Goal: Check status: Check status

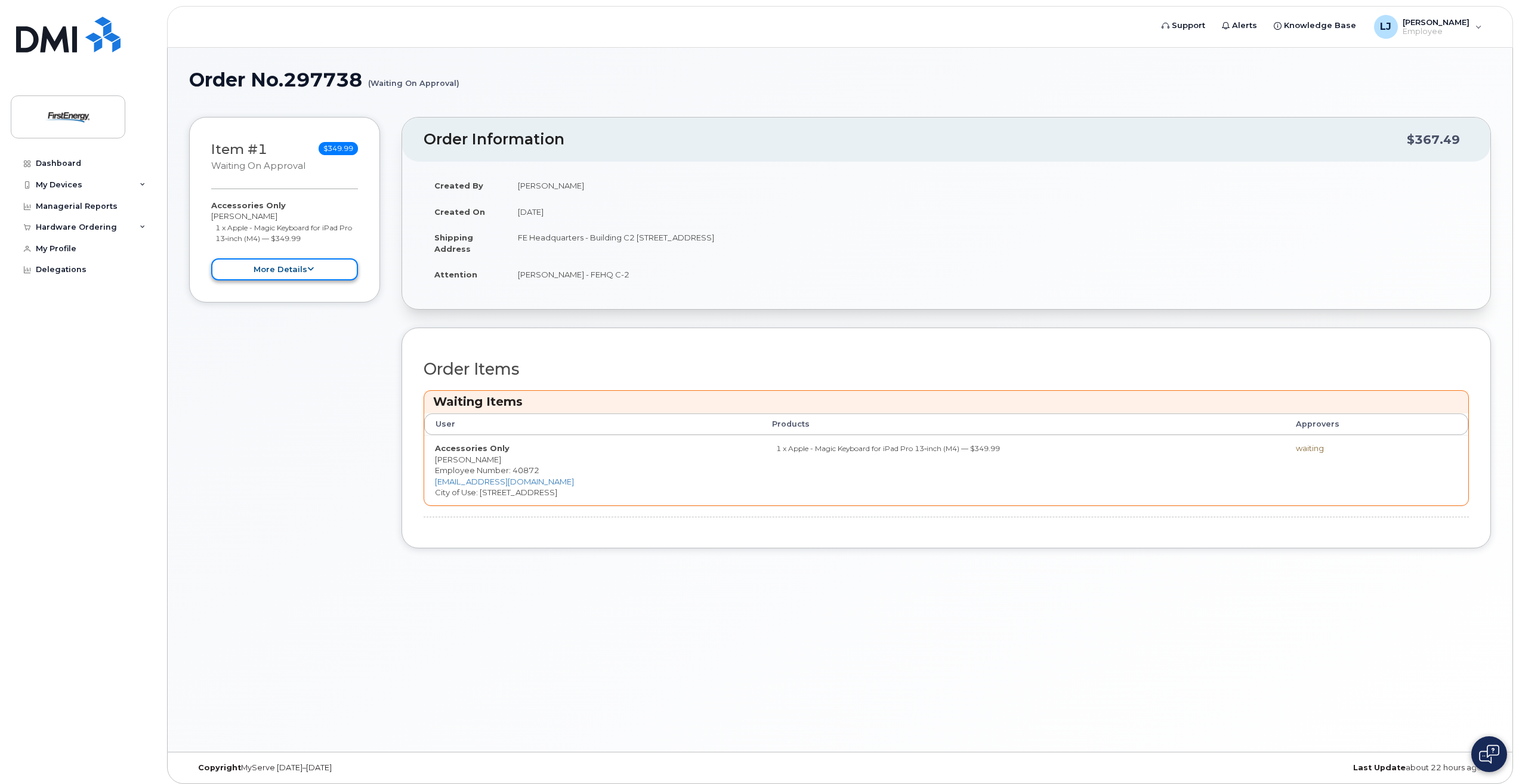
click at [315, 275] on button "more details" at bounding box center [284, 270] width 147 height 22
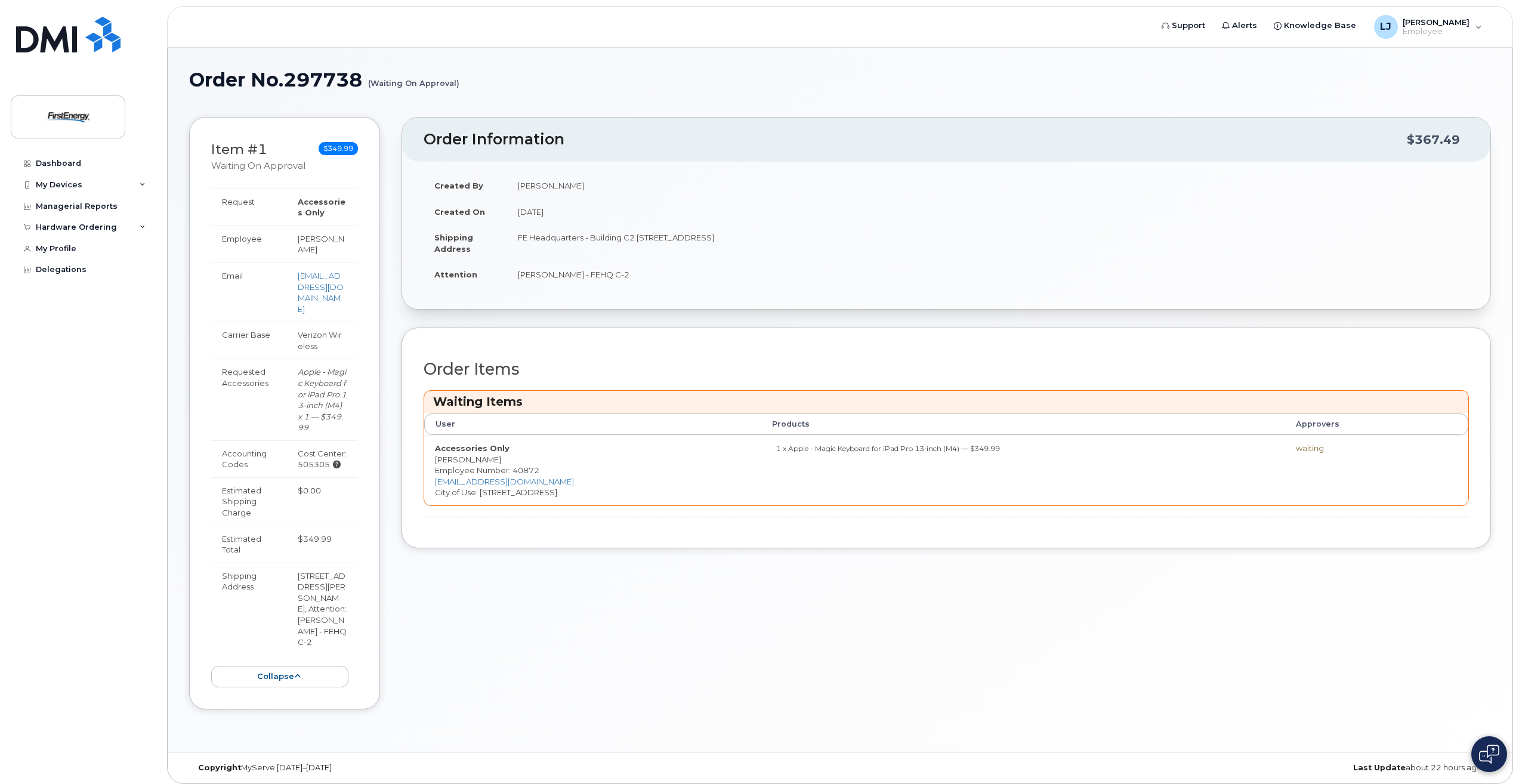
click at [313, 213] on strong "Accessories Only" at bounding box center [321, 207] width 48 height 21
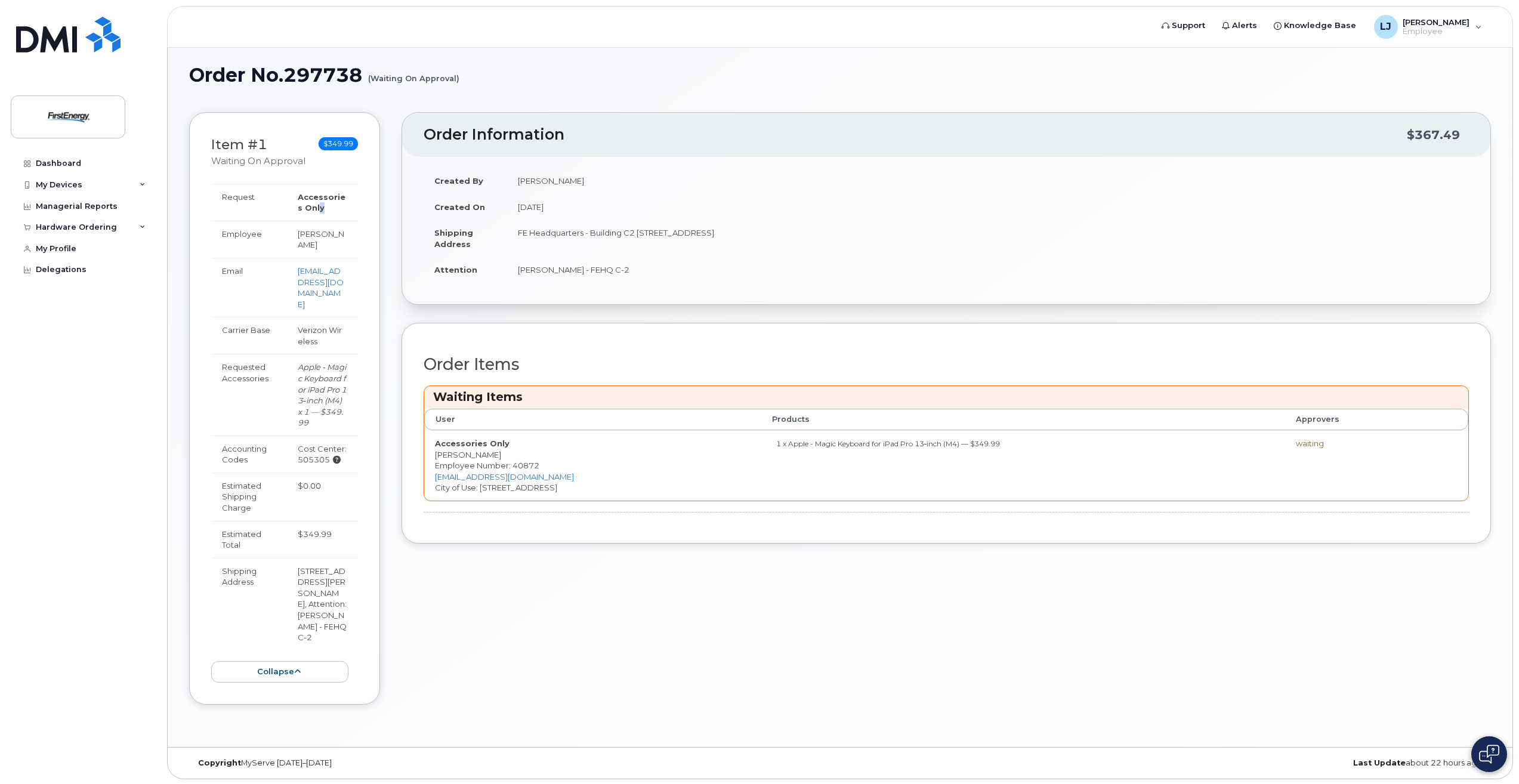
scroll to position [6, 0]
click at [1321, 447] on div "waiting" at bounding box center [1353, 442] width 115 height 11
click at [97, 185] on div "My Devices" at bounding box center [83, 185] width 145 height 21
click at [97, 185] on div "My Devices" at bounding box center [83, 185] width 145 height 21
click at [117, 225] on div "Hardware Ordering" at bounding box center [83, 227] width 145 height 21
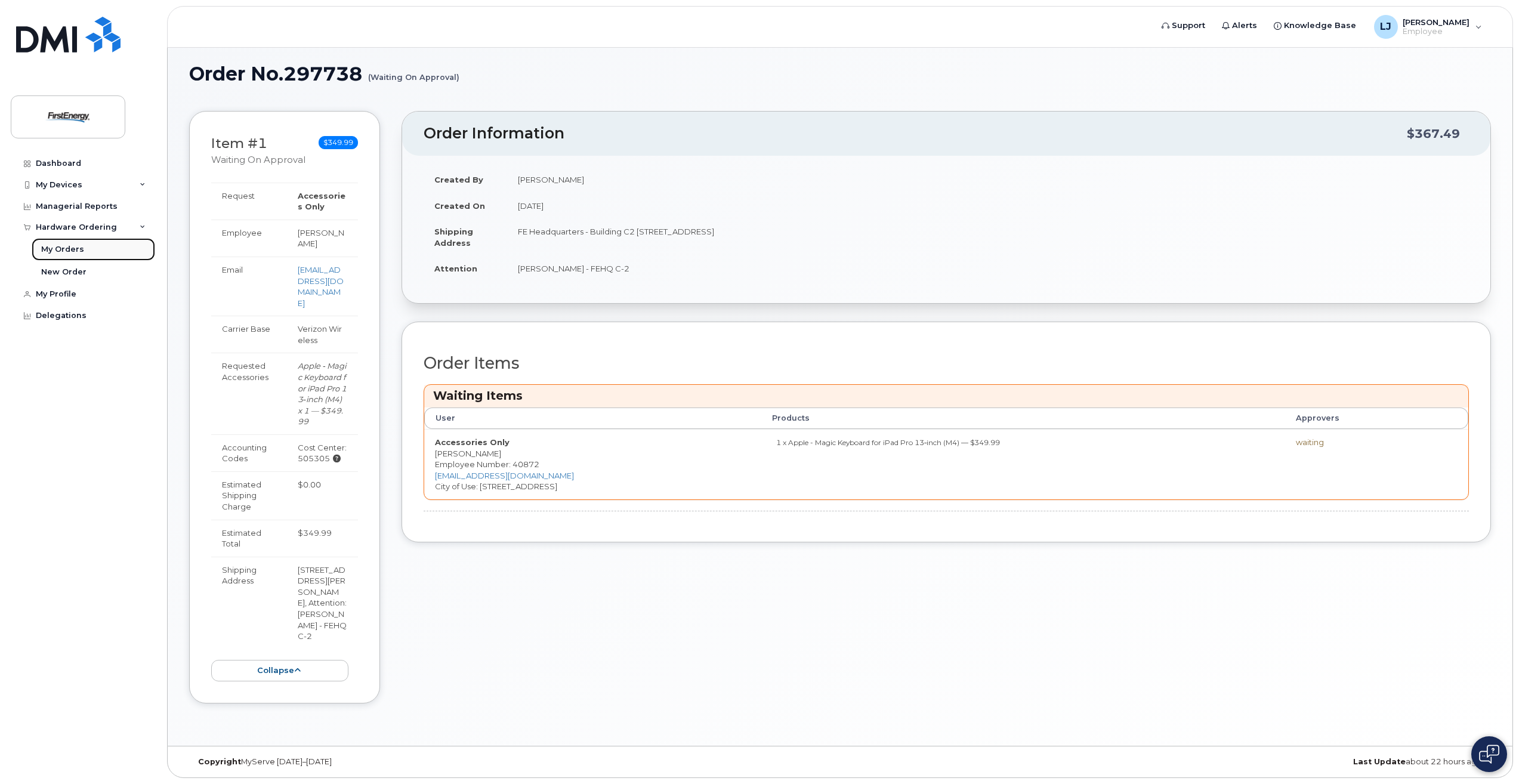
click at [82, 244] on link "My Orders" at bounding box center [93, 249] width 123 height 23
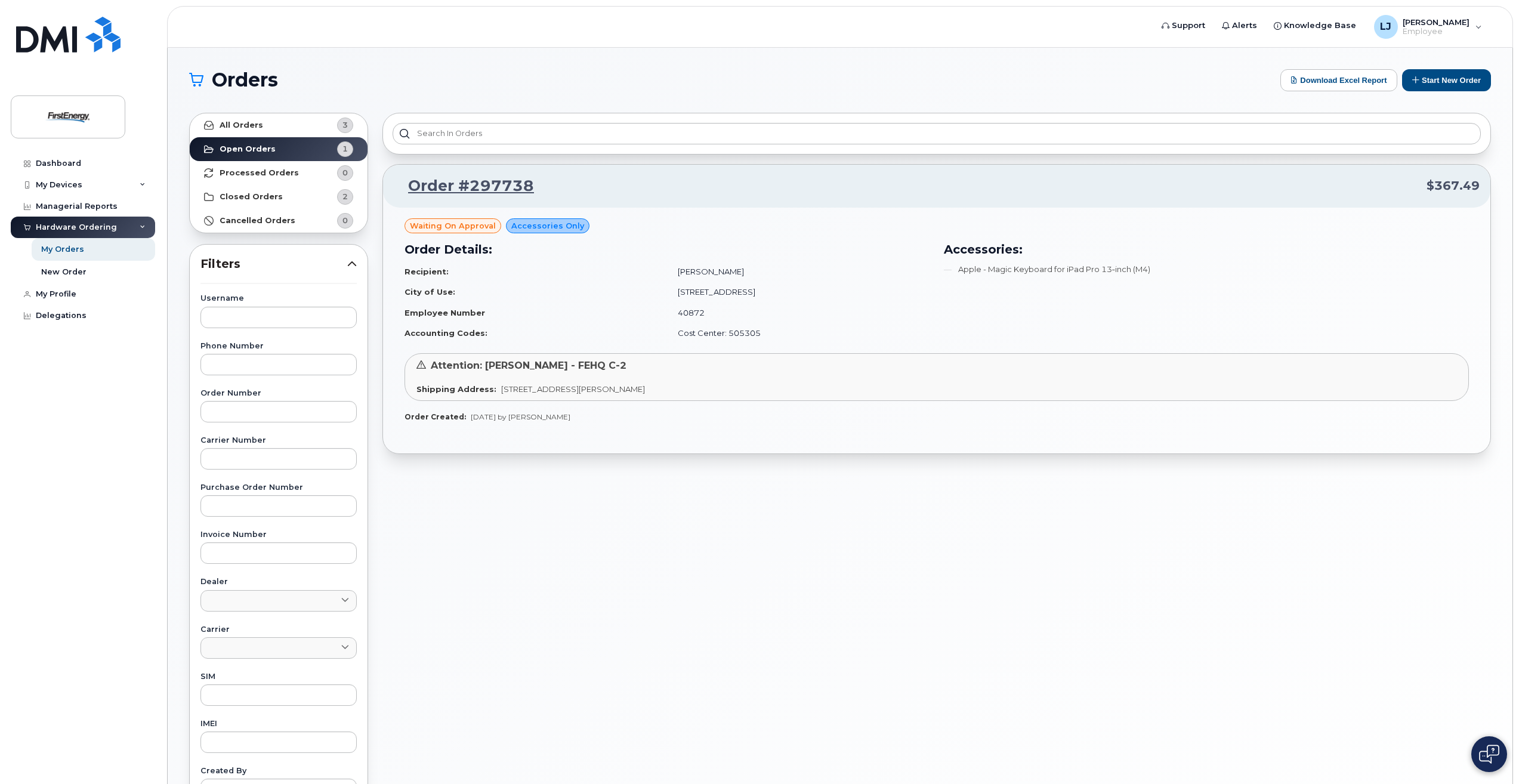
click at [699, 290] on td "341 White Pond Drive" at bounding box center [798, 292] width 263 height 21
click at [645, 391] on span "341 White Pond Dr AKRON OH 44320-1119 UNITED STATES" at bounding box center [572, 389] width 144 height 9
click at [469, 223] on span "Waiting On Approval" at bounding box center [452, 225] width 86 height 11
click at [493, 183] on link "Order #297738" at bounding box center [464, 185] width 140 height 21
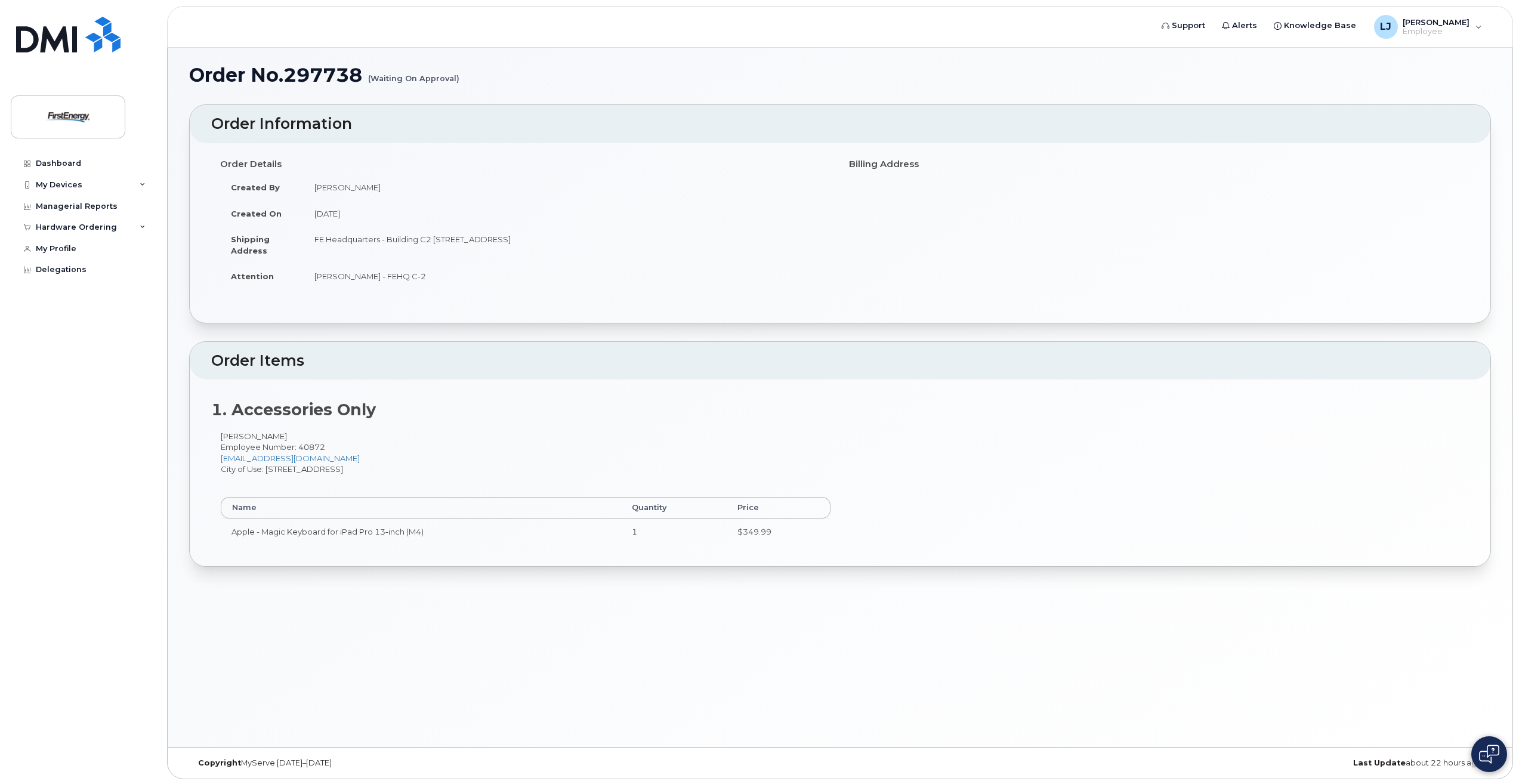
scroll to position [6, 0]
click at [513, 428] on div "1. Accessories Only [PERSON_NAME] Employee Number: 40872 [EMAIL_ADDRESS][DOMAIN…" at bounding box center [840, 472] width 1301 height 187
